Goal: Transaction & Acquisition: Download file/media

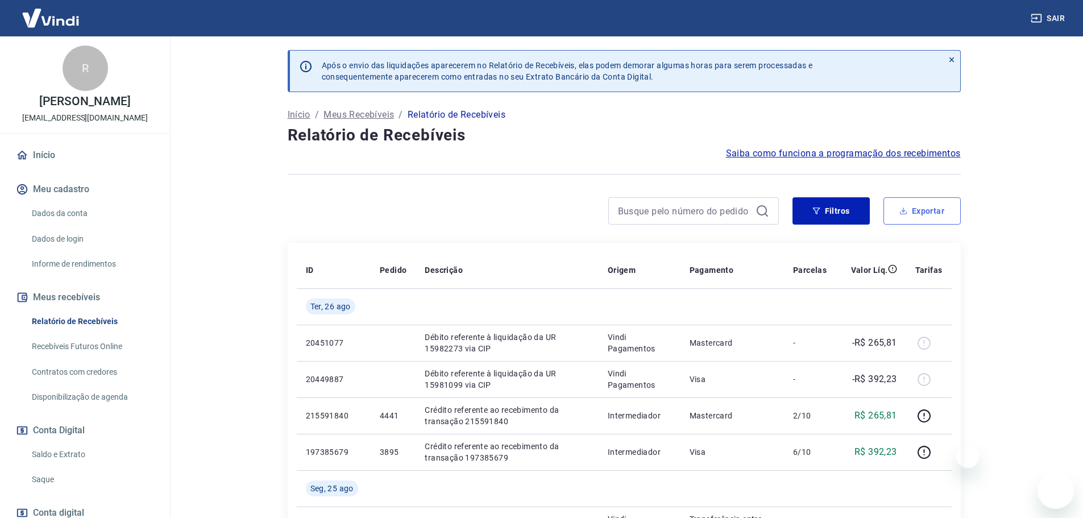
click at [920, 212] on button "Exportar" at bounding box center [922, 210] width 77 height 27
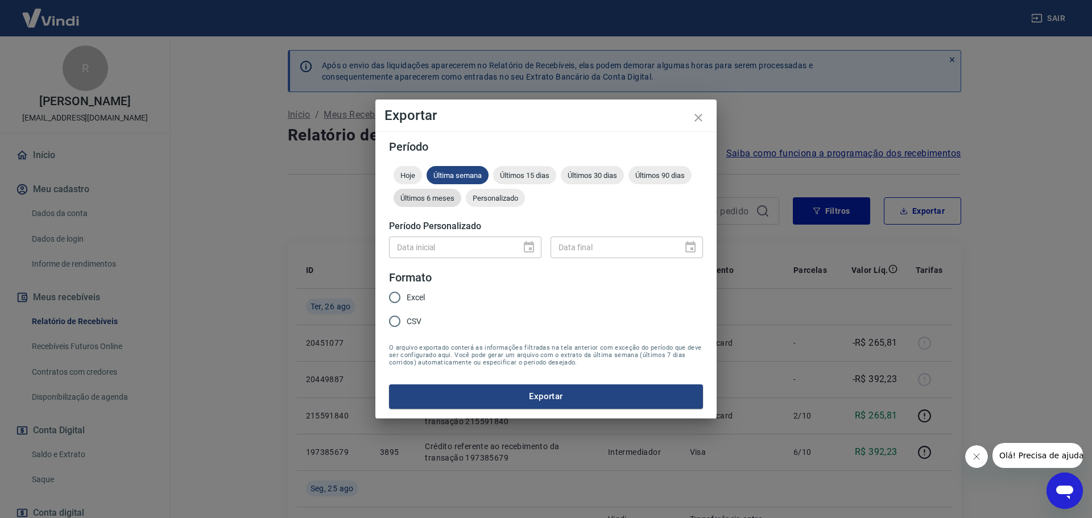
click at [443, 194] on span "Últimos 6 meses" at bounding box center [427, 198] width 68 height 9
click at [393, 301] on input "Excel" at bounding box center [395, 297] width 24 height 24
radio input "true"
click at [507, 400] on button "Exportar" at bounding box center [546, 396] width 314 height 24
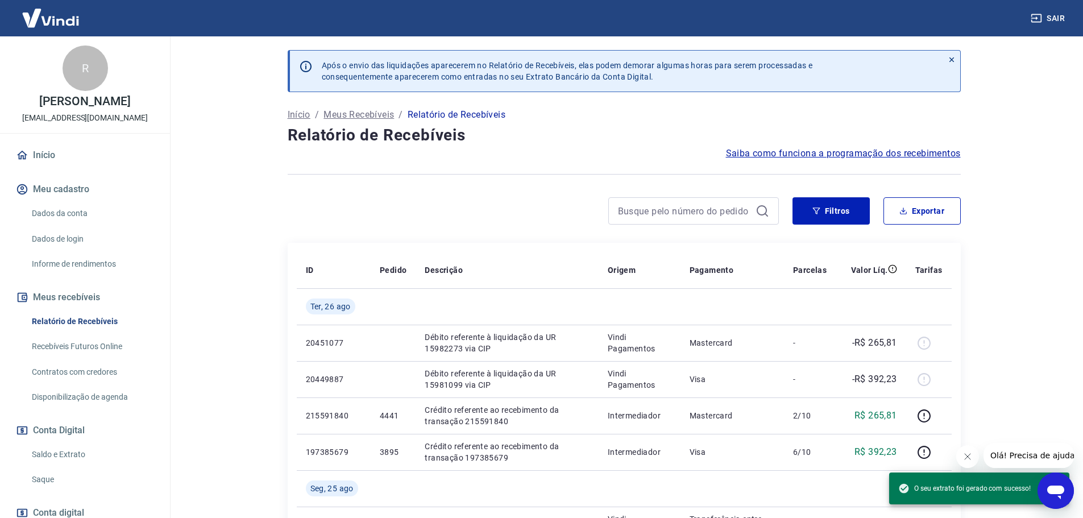
click at [967, 459] on icon "Fechar mensagem da empresa" at bounding box center [967, 456] width 9 height 9
